Goal: Task Accomplishment & Management: Use online tool/utility

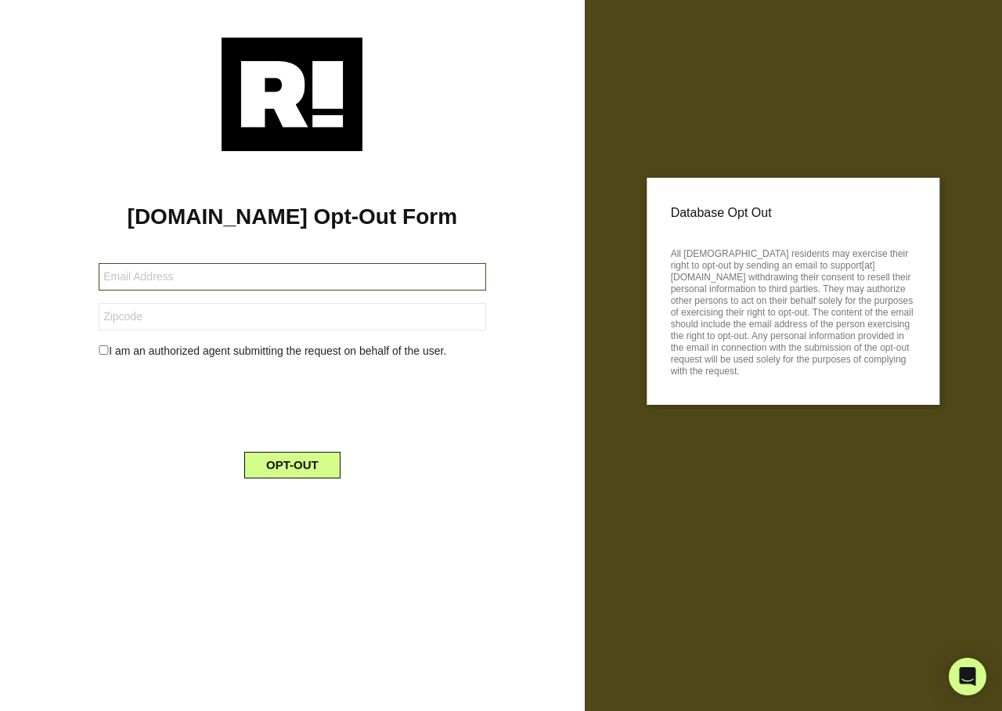
type input "rmdalton@icloud.com"
type input "84721"
type input "mason_judi@yahoo.com"
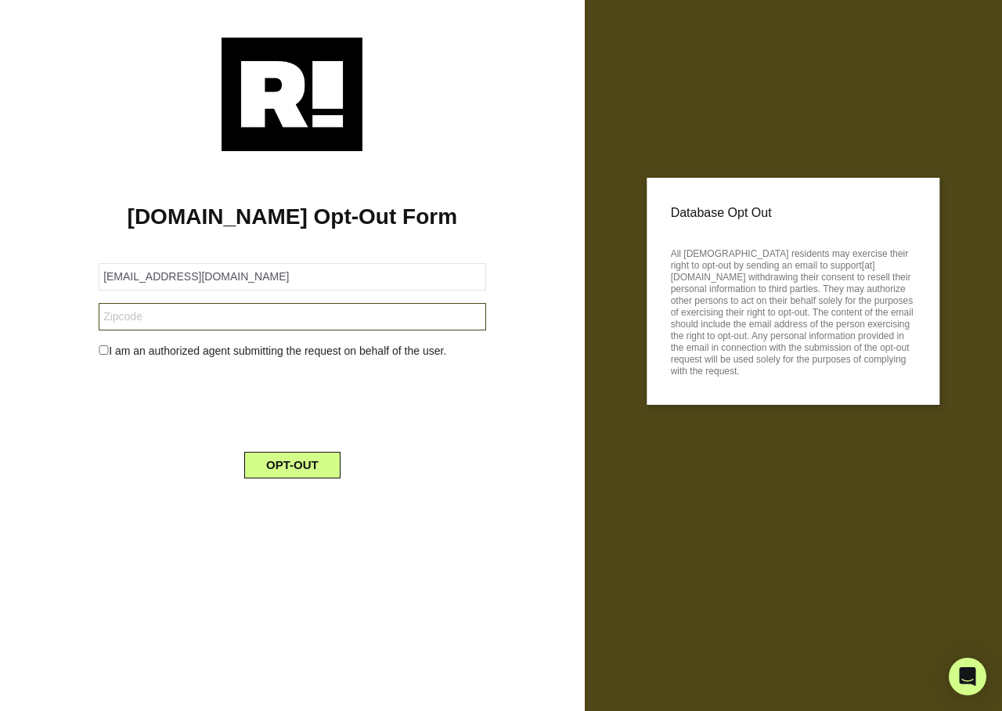
type input "97303"
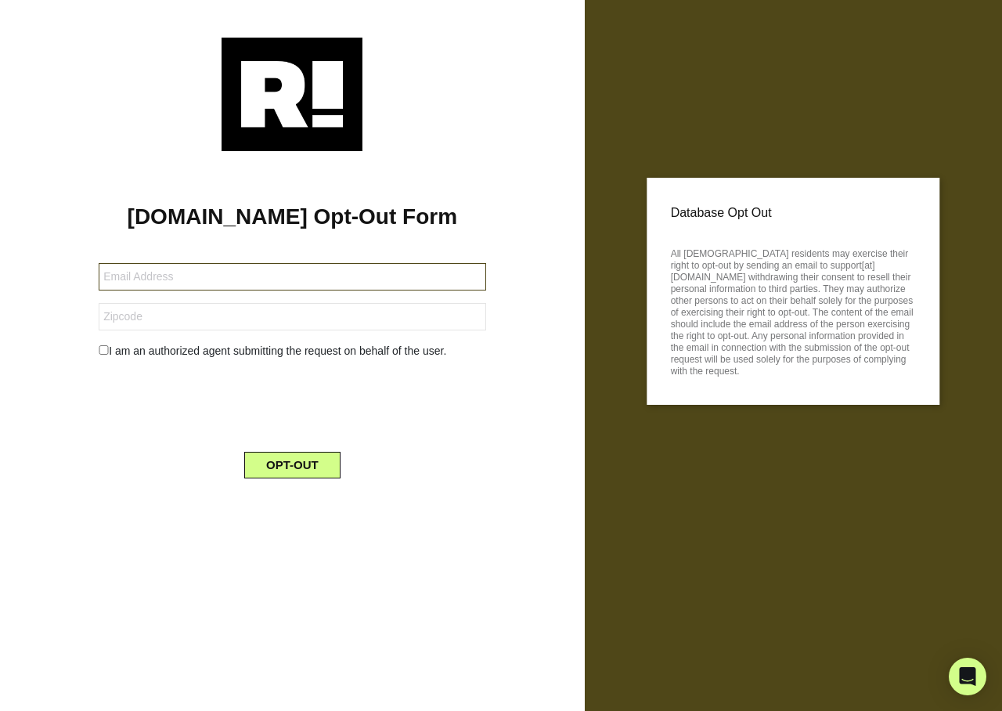
type input "[EMAIL_ADDRESS][DOMAIN_NAME]"
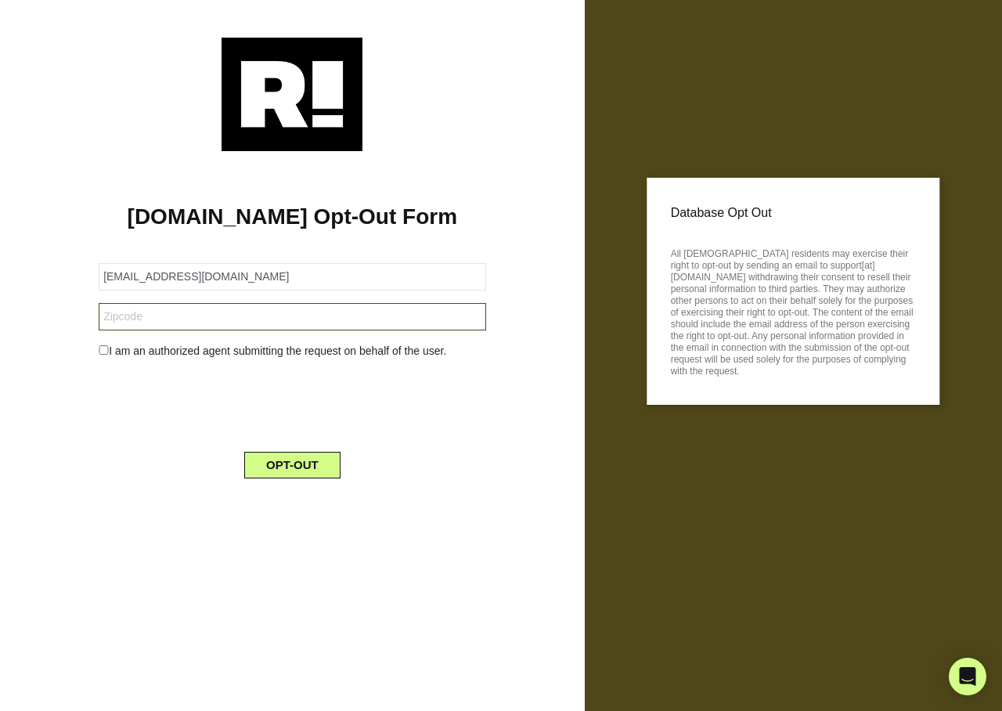
type input "28462"
